Goal: Obtain resource: Download file/media

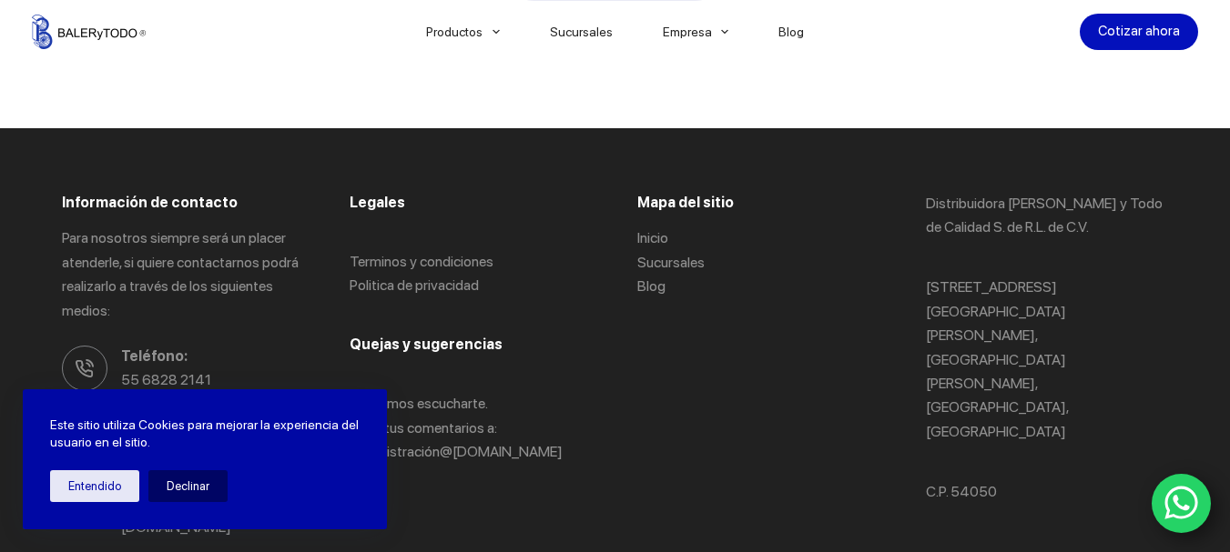
scroll to position [3708, 0]
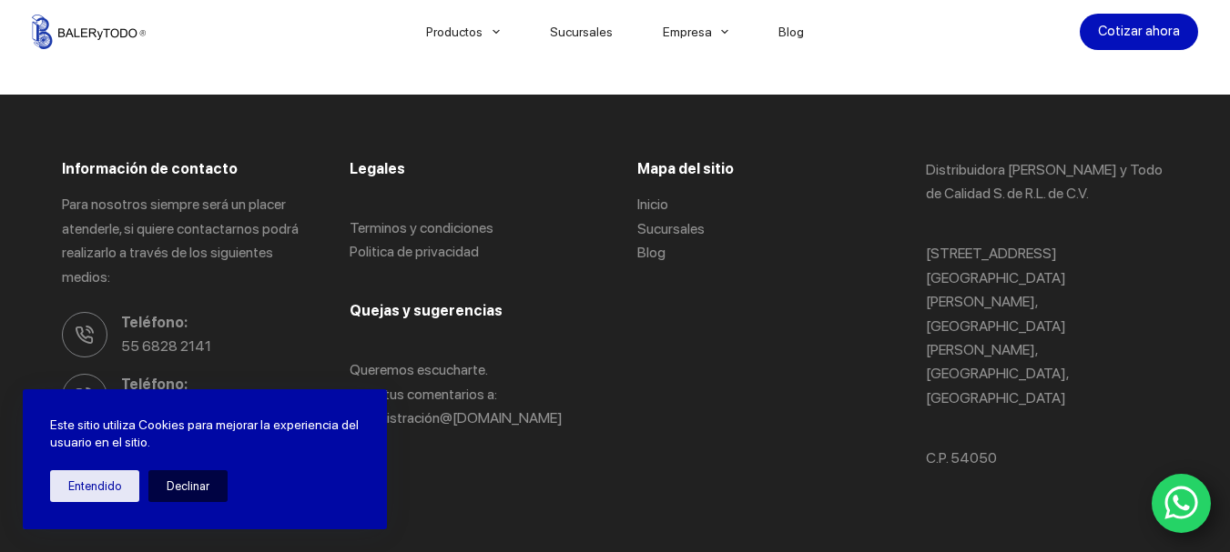
click at [200, 483] on button "Declinar" at bounding box center [187, 487] width 79 height 32
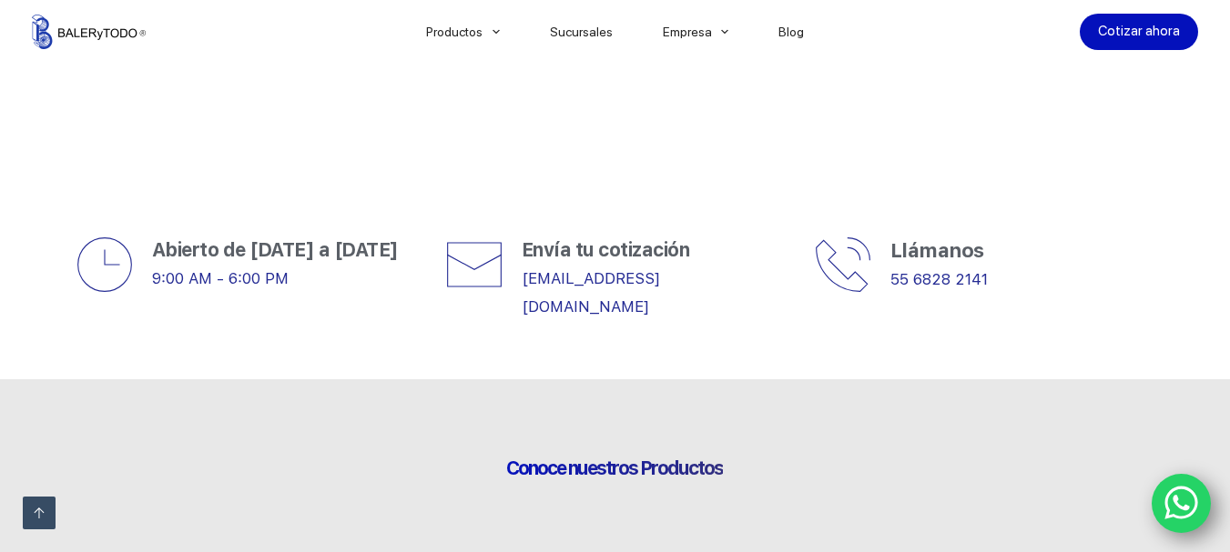
scroll to position [613, 0]
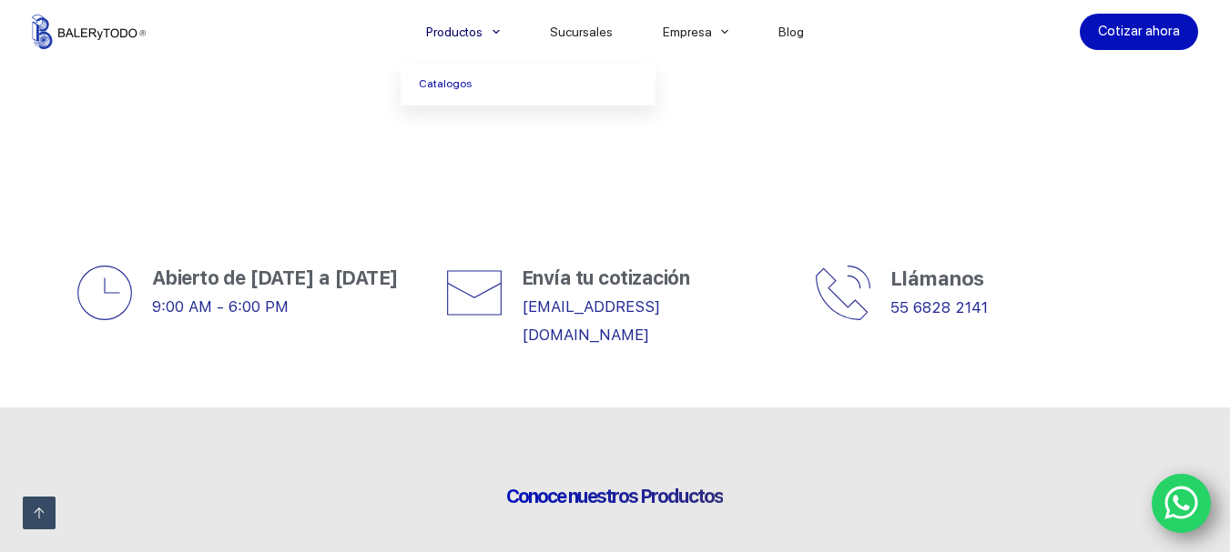
click at [507, 33] on span "Menu Principal" at bounding box center [496, 32] width 22 height 22
click at [463, 80] on link "Catalogos" at bounding box center [527, 85] width 255 height 42
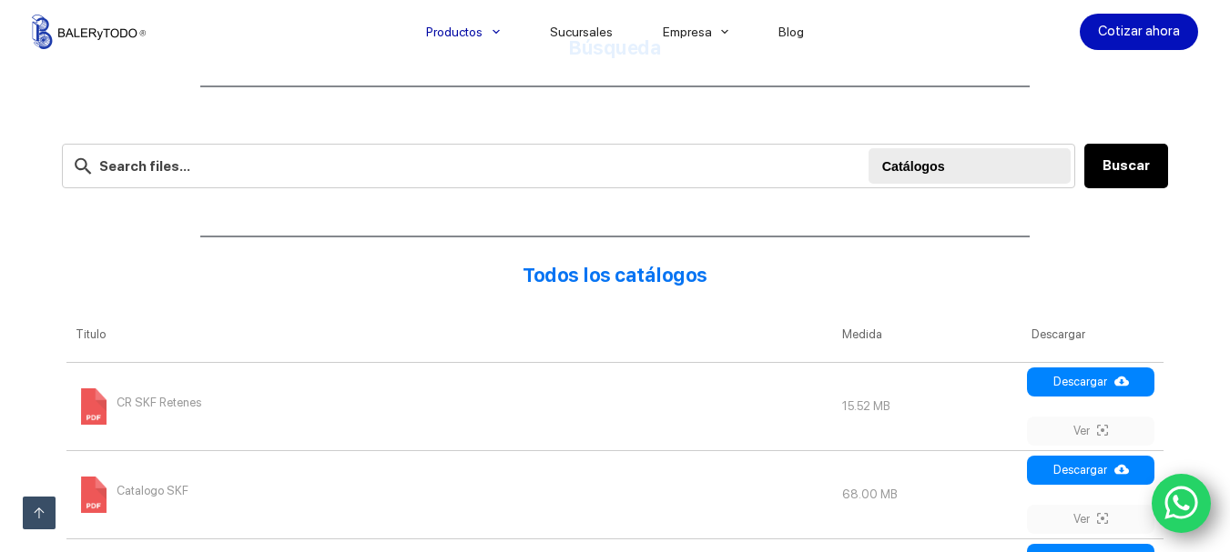
scroll to position [546, 0]
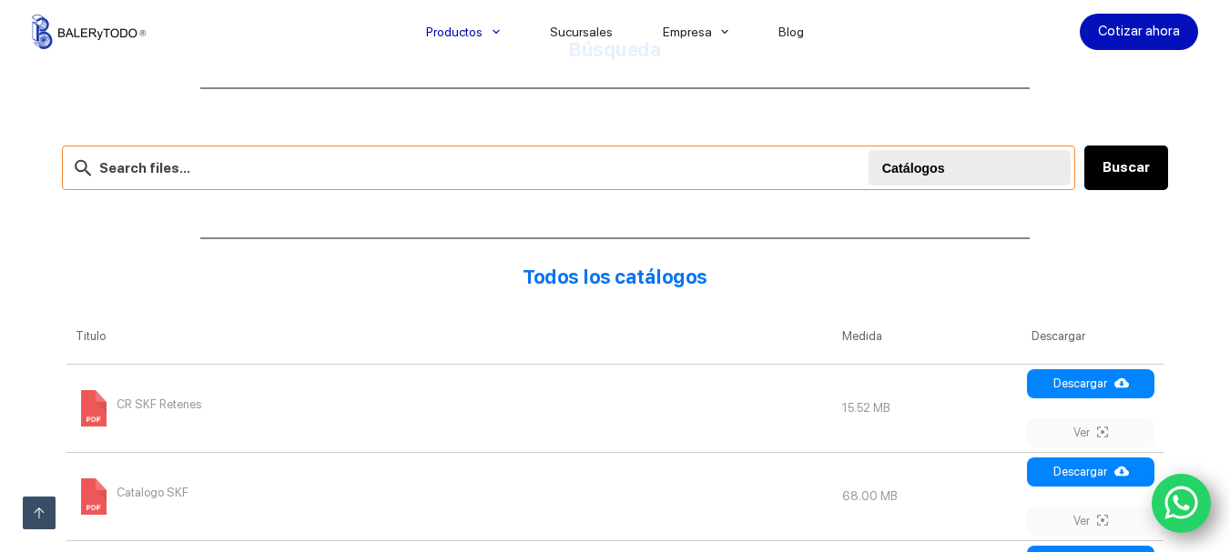
click at [184, 162] on input "text" at bounding box center [569, 168] width 1014 height 45
paste input "R130-150-10"
type input "Reten 130x150x10"
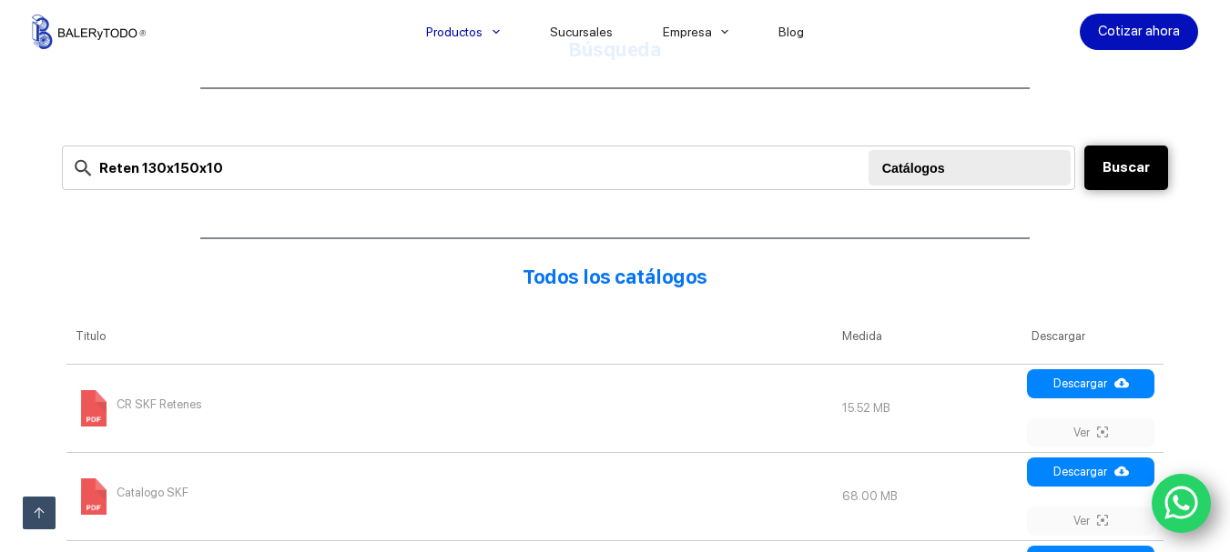
click at [1124, 160] on button "Buscar" at bounding box center [1126, 168] width 84 height 45
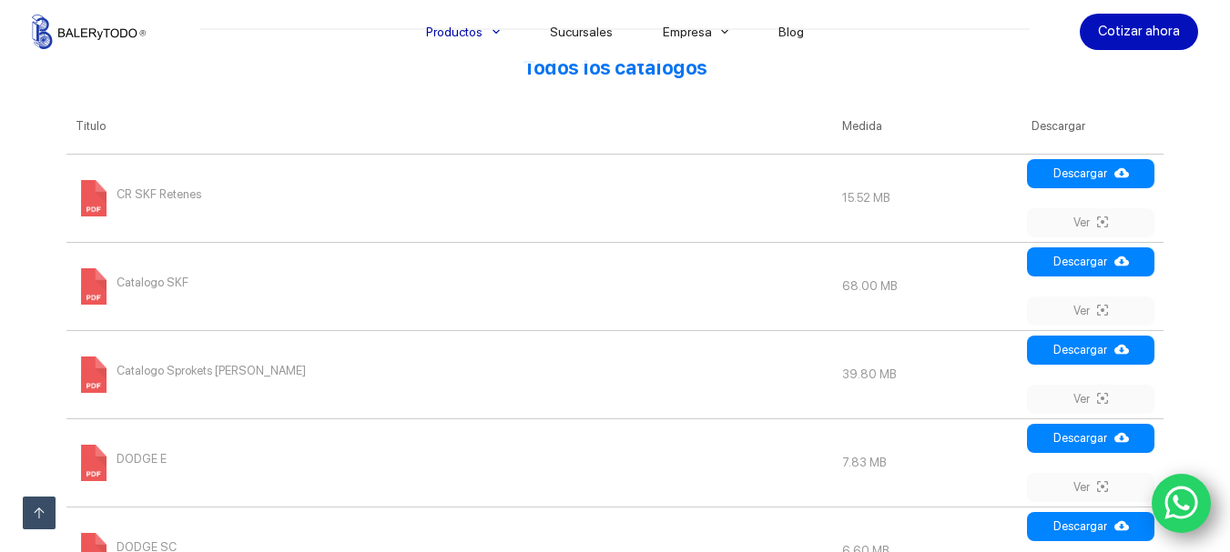
scroll to position [819, 0]
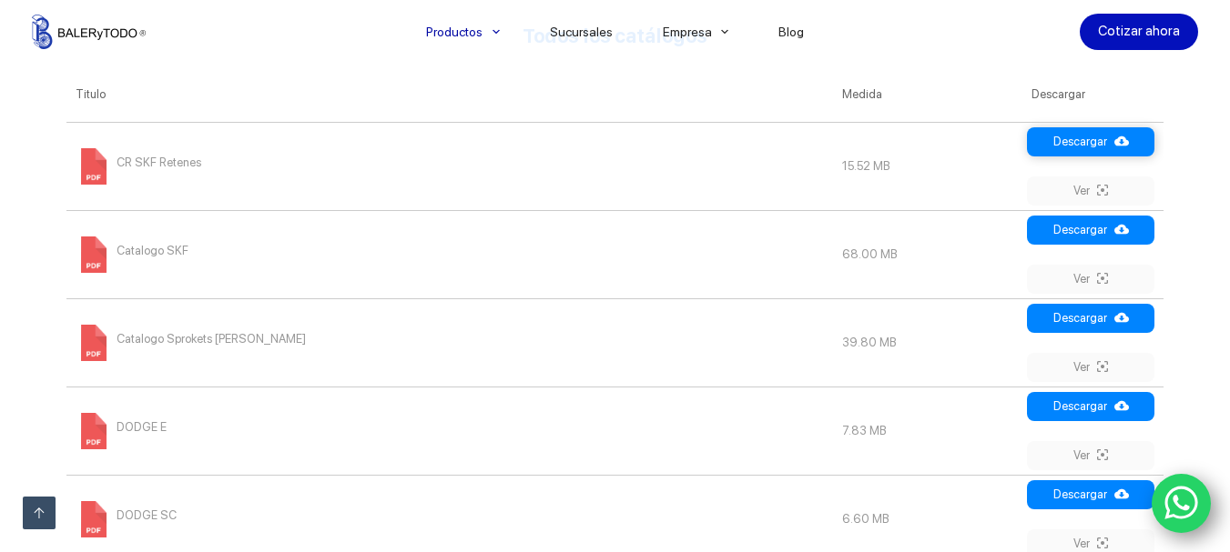
click at [1088, 139] on link "Descargar" at bounding box center [1090, 141] width 127 height 29
